Goal: Obtain resource: Download file/media

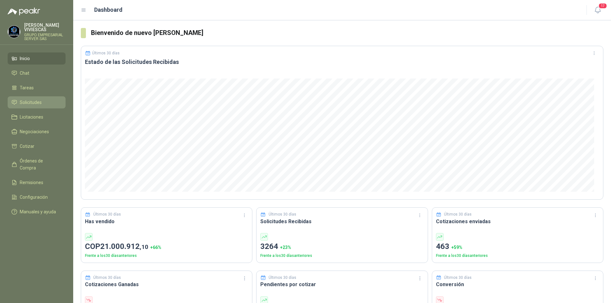
click at [29, 101] on span "Solicitudes" at bounding box center [31, 102] width 22 height 7
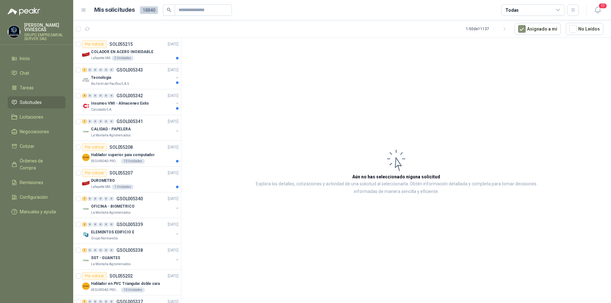
drag, startPoint x: 99, startPoint y: 76, endPoint x: 70, endPoint y: 54, distance: 36.4
click at [99, 76] on p "Tecnologia" at bounding box center [101, 78] width 20 height 6
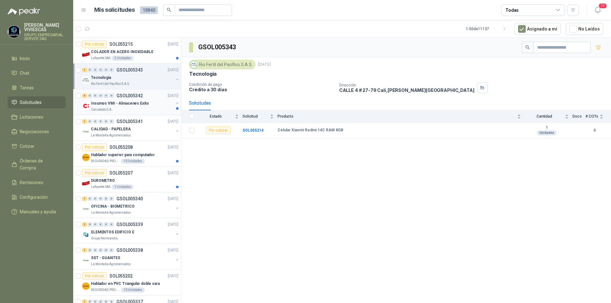
click at [131, 111] on div "Calzatodo S.A." at bounding box center [132, 109] width 82 height 5
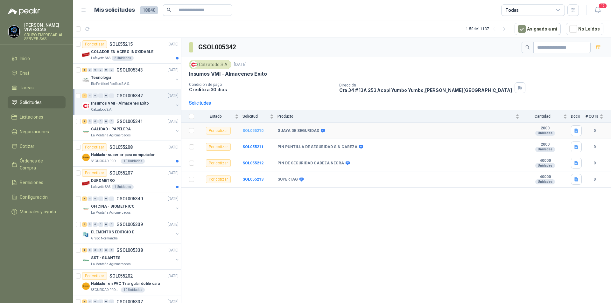
click at [253, 131] on b "SOL055210" at bounding box center [253, 131] width 21 height 4
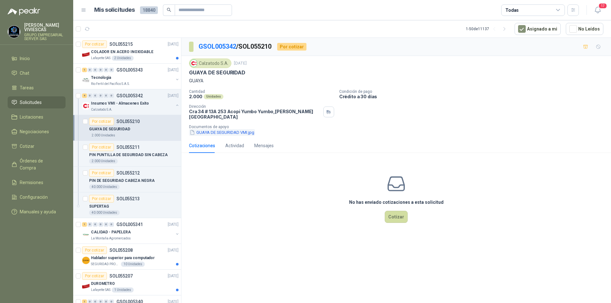
click at [211, 129] on button "GUAYA DE SEGURIDAD VMI.jpg" at bounding box center [222, 132] width 66 height 7
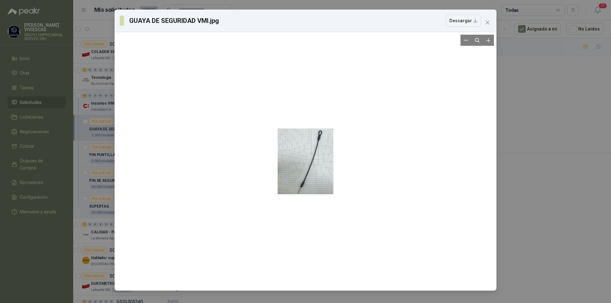
click at [313, 166] on div at bounding box center [306, 162] width 56 height 254
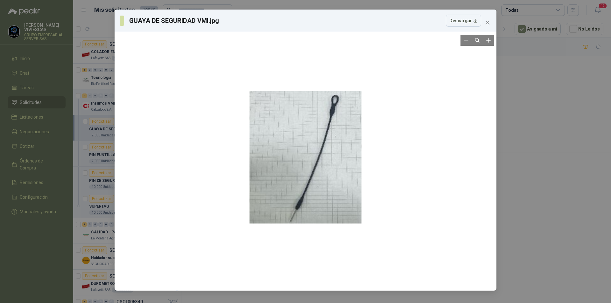
click at [312, 166] on div at bounding box center [306, 158] width 112 height 510
click at [541, 195] on div "GUAYA DE SEGURIDAD VMI.jpg Descargar" at bounding box center [305, 151] width 611 height 303
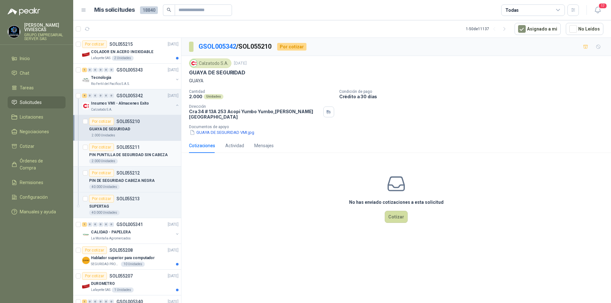
click at [117, 152] on p "PIN PUNTILLA DE SEGURIDAD SIN CABEZA" at bounding box center [128, 155] width 79 height 6
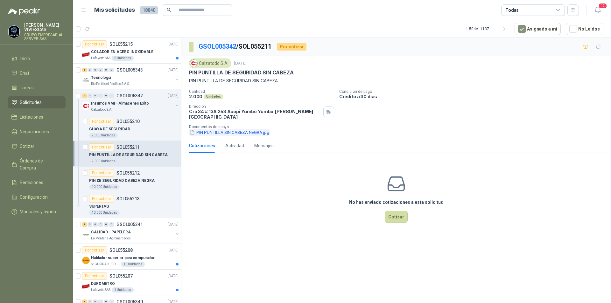
click at [233, 129] on button "PIN PUNTILLA SIN CABEZA NEGRA.jpg" at bounding box center [229, 132] width 81 height 7
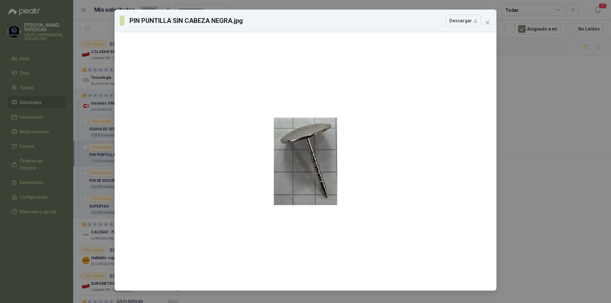
click at [508, 185] on div "PIN PUNTILLA SIN CABEZA NEGRA.jpg Descargar" at bounding box center [305, 151] width 611 height 303
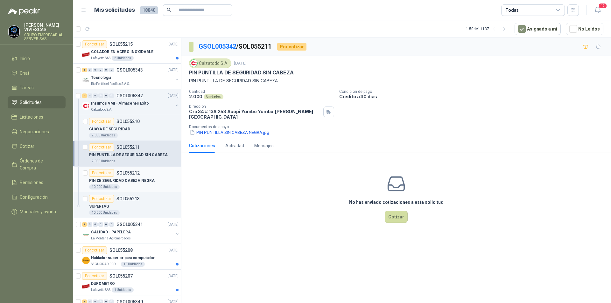
click at [113, 179] on p "PIN DE SEGURIDAD CABEZA NEGRA" at bounding box center [122, 181] width 66 height 6
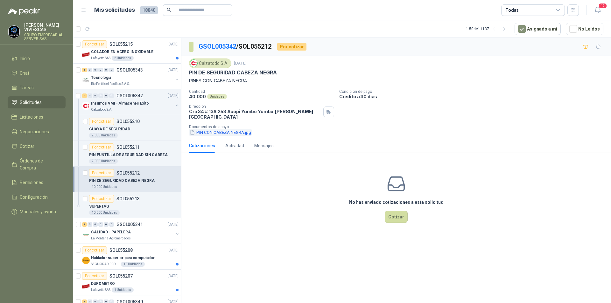
click at [226, 129] on button "PIN CON CABEZA NEGRA.jpg" at bounding box center [220, 132] width 63 height 7
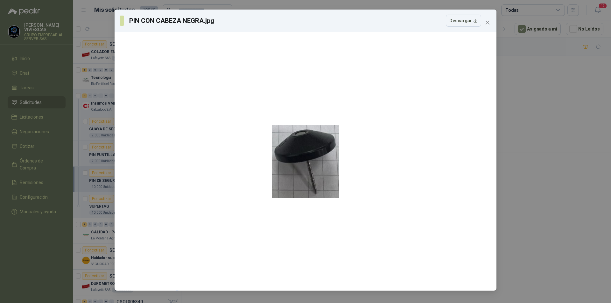
click at [527, 191] on div "PIN CON CABEZA NEGRA.jpg Descargar" at bounding box center [305, 151] width 611 height 303
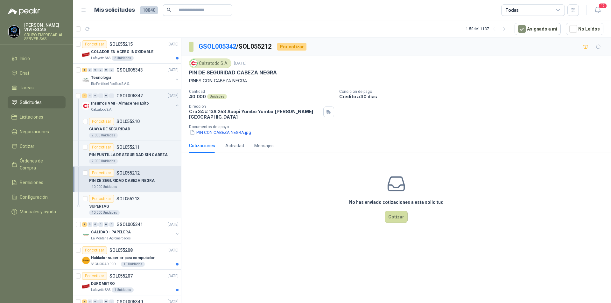
click at [99, 207] on p "SUPERTAG" at bounding box center [99, 207] width 20 height 6
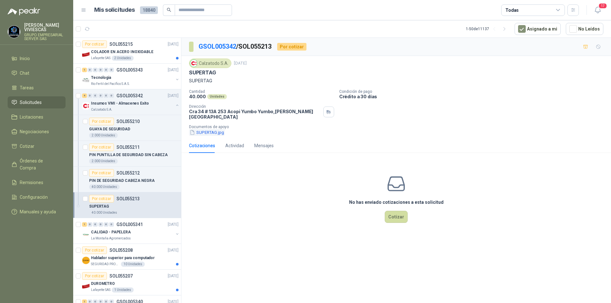
click at [215, 130] on button "SUPERTAG.jpg" at bounding box center [207, 132] width 36 height 7
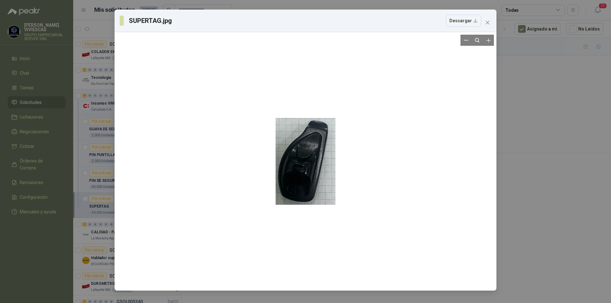
click at [423, 194] on div at bounding box center [305, 162] width 377 height 254
click at [535, 228] on div "SUPERTAG.jpg Descargar" at bounding box center [305, 151] width 611 height 303
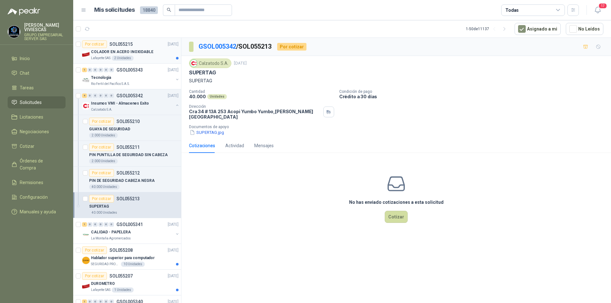
click at [144, 51] on p "COLADOR EN ACERO INOXIDABLE" at bounding box center [122, 52] width 62 height 6
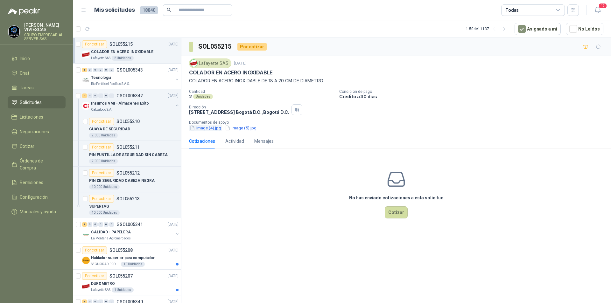
click at [207, 127] on button "Image (4).jpg" at bounding box center [205, 128] width 33 height 7
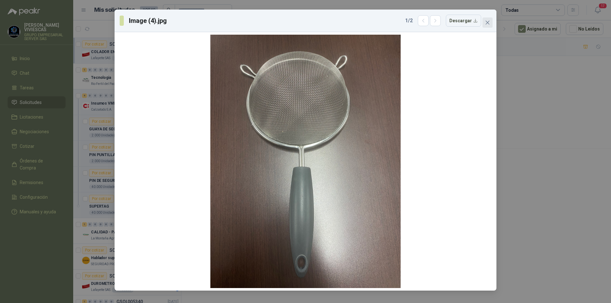
click at [488, 23] on icon "close" at bounding box center [488, 23] width 4 height 4
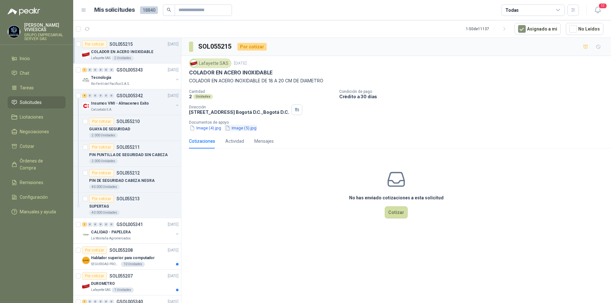
click at [238, 125] on button "Image (5).jpg" at bounding box center [240, 128] width 33 height 7
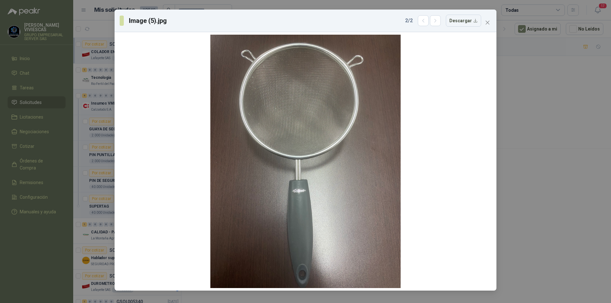
click at [542, 159] on div "Image (5).jpg 2 / 2 Descargar" at bounding box center [305, 151] width 611 height 303
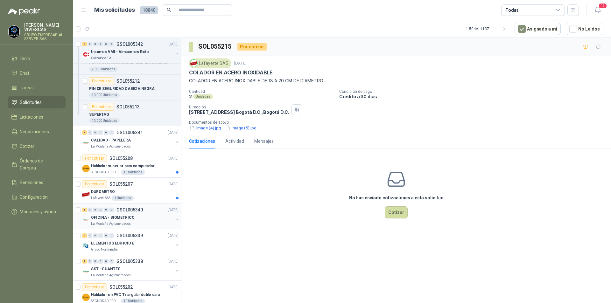
scroll to position [95, 0]
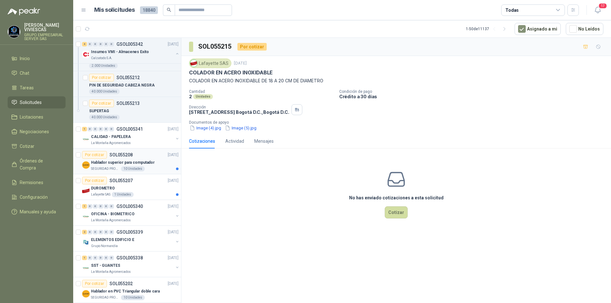
click at [110, 162] on p "Hablador superior para computador" at bounding box center [123, 163] width 64 height 6
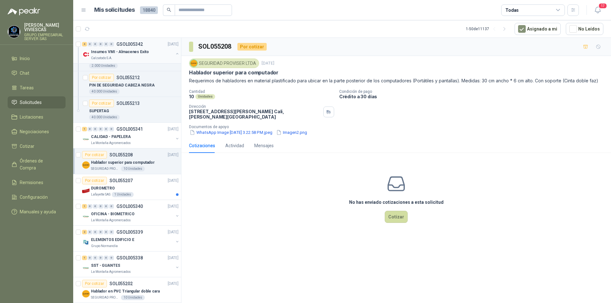
click at [125, 52] on p "Insumos VMI - Almacenes Exito" at bounding box center [120, 52] width 58 height 6
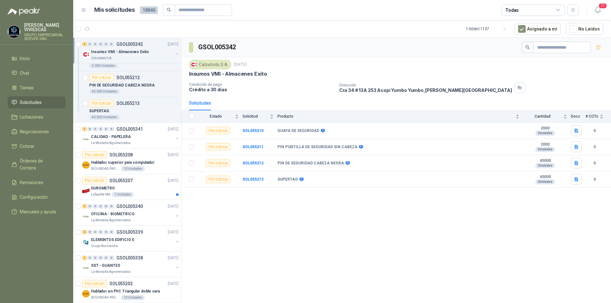
click at [27, 101] on span "Solicitudes" at bounding box center [31, 102] width 22 height 7
